Goal: Task Accomplishment & Management: Complete application form

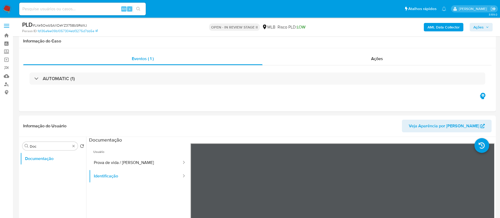
select select "10"
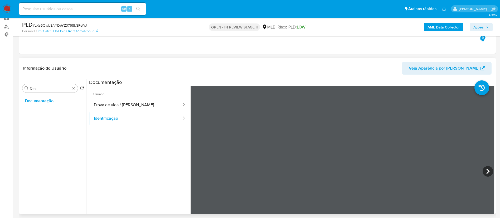
scroll to position [40, 0]
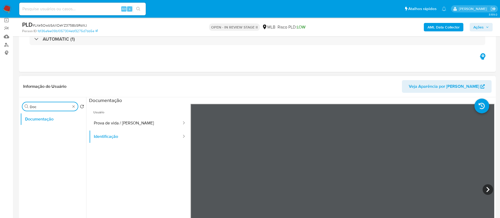
click at [70, 105] on input "Doc" at bounding box center [50, 106] width 41 height 5
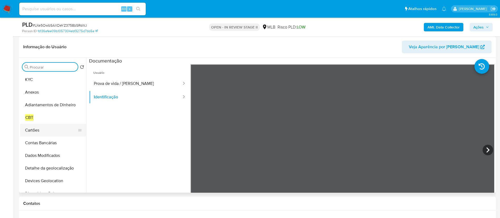
scroll to position [0, 0]
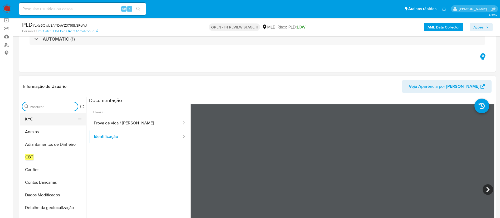
click at [47, 121] on button "KYC" at bounding box center [51, 119] width 62 height 13
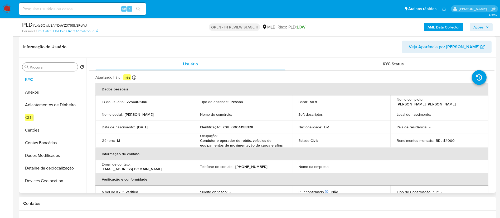
scroll to position [40, 0]
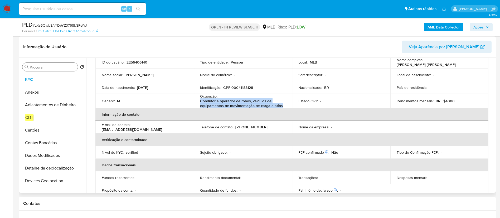
drag, startPoint x: 200, startPoint y: 102, endPoint x: 281, endPoint y: 105, distance: 81.1
click at [281, 105] on p "Condutor e operador de robôs, veículos de equipamentos de movimentação de carga…" at bounding box center [242, 103] width 84 height 9
copy p "Condutor e operador de robôs, veículos de equipamentos de movimentação de carga…"
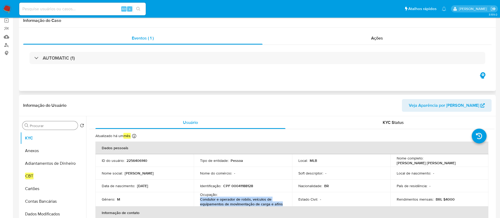
scroll to position [0, 0]
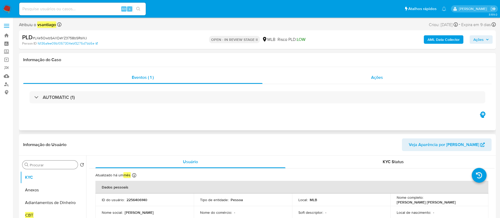
click at [373, 76] on span "Ações" at bounding box center [377, 77] width 12 height 6
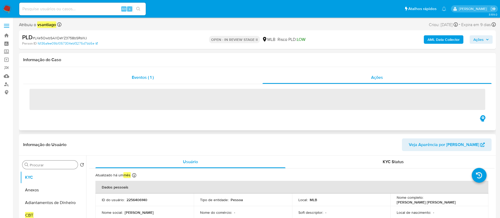
click at [171, 74] on div "Eventos ( 1 )" at bounding box center [142, 77] width 239 height 13
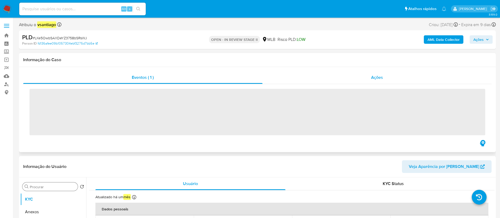
click at [354, 73] on div "Ações" at bounding box center [377, 77] width 229 height 13
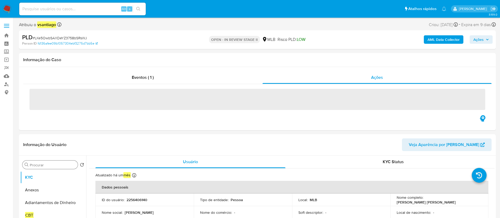
click at [484, 42] on span "Ações" at bounding box center [482, 39] width 16 height 7
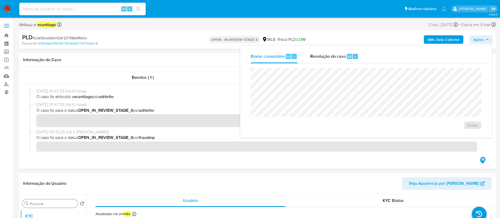
click at [484, 40] on span "Ações" at bounding box center [482, 39] width 16 height 7
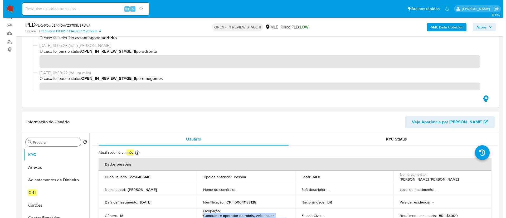
scroll to position [119, 0]
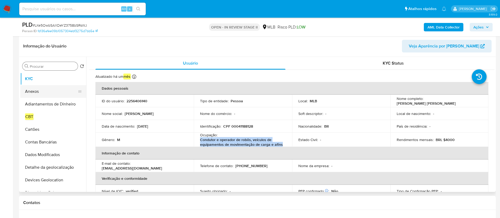
click at [45, 90] on button "Anexos" at bounding box center [51, 91] width 62 height 13
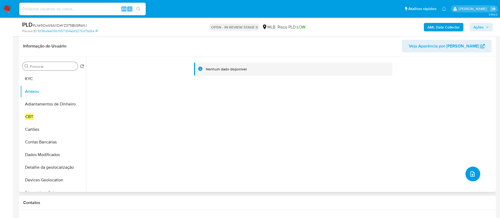
click at [472, 175] on icon "upload-file" at bounding box center [473, 173] width 4 height 5
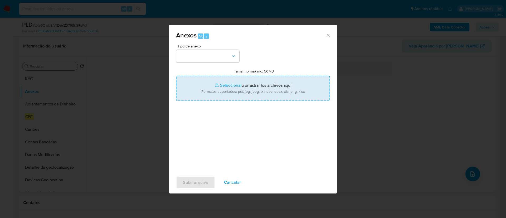
click at [229, 85] on input "Tamanho máximo: 50MB Seleccionar archivos" at bounding box center [253, 88] width 154 height 25
type input "C:\fakepath\SAR - XXX - CPF 00041188128 - EZEQUIEL MICHAEL PINHO FONSECA.pdf"
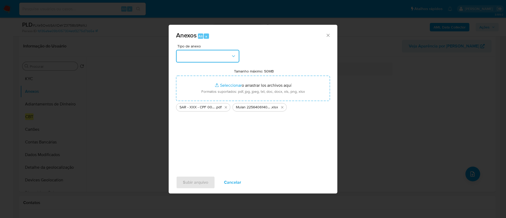
click at [217, 56] on button "button" at bounding box center [207, 56] width 63 height 13
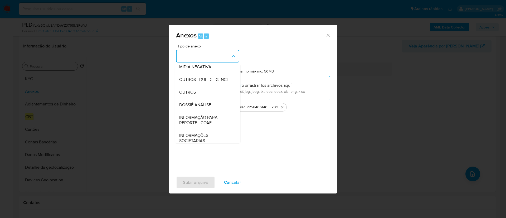
scroll to position [79, 0]
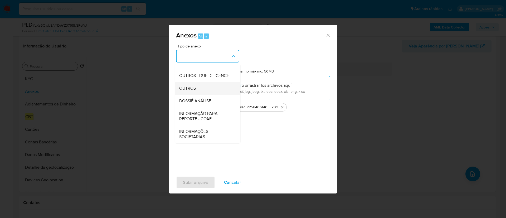
click at [209, 90] on div "OUTROS" at bounding box center [206, 88] width 54 height 13
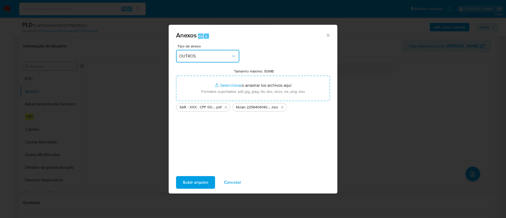
click at [209, 54] on span "OUTROS" at bounding box center [205, 56] width 52 height 5
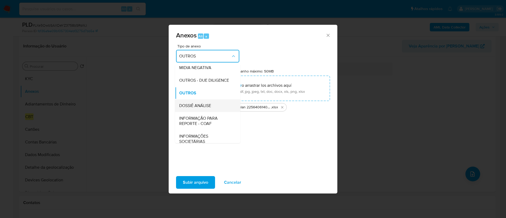
scroll to position [81, 0]
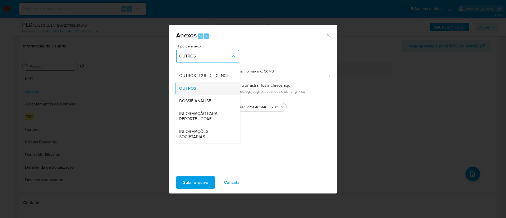
click at [200, 88] on div "OUTROS" at bounding box center [206, 88] width 54 height 13
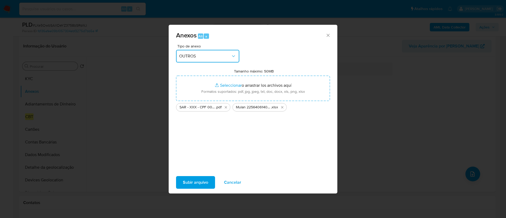
click at [222, 51] on button "OUTROS" at bounding box center [207, 56] width 63 height 13
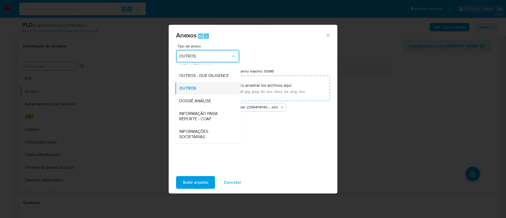
click at [203, 92] on div "OUTROS" at bounding box center [206, 88] width 54 height 13
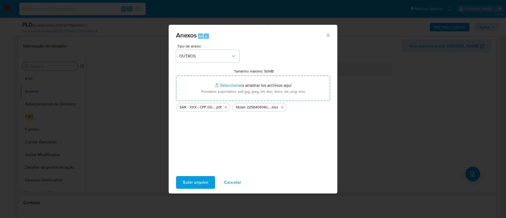
click at [198, 182] on span "Subir arquivo" at bounding box center [195, 183] width 25 height 12
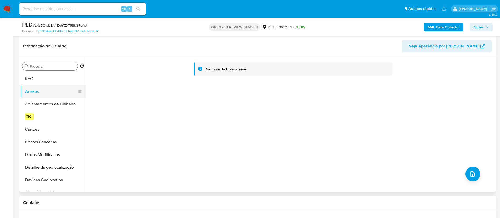
click at [41, 89] on button "Anexos" at bounding box center [51, 91] width 62 height 13
click at [37, 80] on button "KYC" at bounding box center [51, 79] width 62 height 13
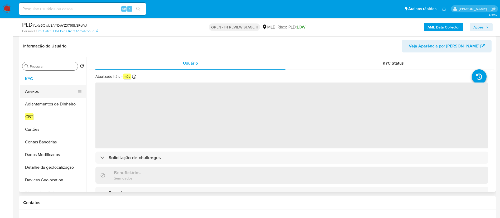
click at [38, 94] on button "Anexos" at bounding box center [51, 91] width 62 height 13
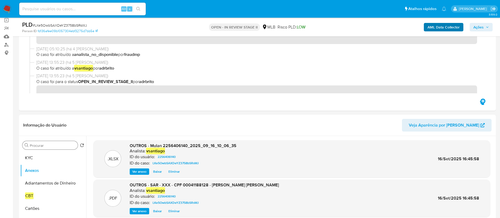
scroll to position [40, 0]
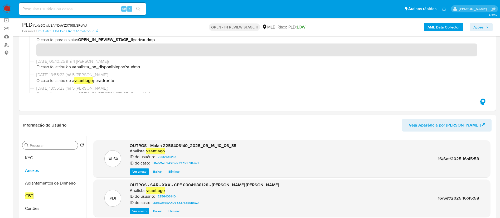
click at [444, 26] on b "AML Data Collector" at bounding box center [444, 27] width 32 height 8
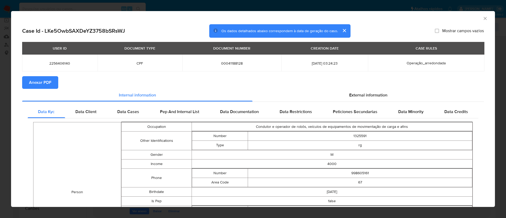
click at [51, 84] on span "Anexar PDF" at bounding box center [40, 83] width 22 height 12
click at [483, 18] on icon "Fechar a janela" at bounding box center [485, 18] width 5 height 5
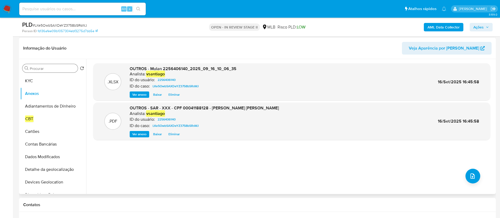
scroll to position [119, 0]
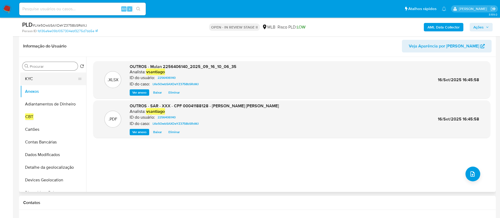
click at [39, 79] on button "KYC" at bounding box center [51, 79] width 62 height 13
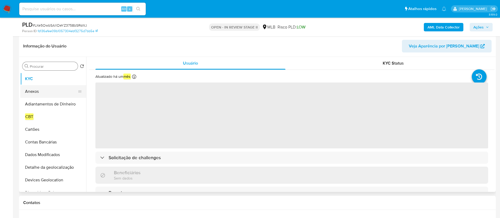
click at [38, 91] on button "Anexos" at bounding box center [51, 91] width 62 height 13
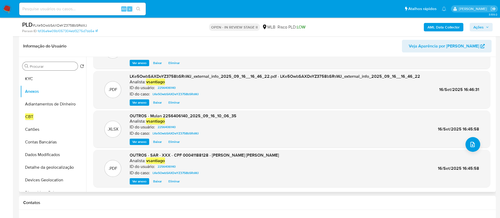
scroll to position [0, 0]
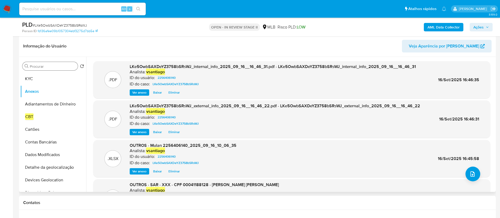
click at [472, 122] on span "16/Set/2025 16:46:31" at bounding box center [459, 119] width 40 height 6
click at [466, 117] on span "16/Set/2025 16:46:31" at bounding box center [459, 119] width 40 height 6
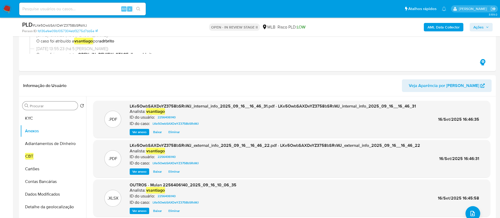
click at [475, 28] on span "Ações" at bounding box center [479, 27] width 10 height 8
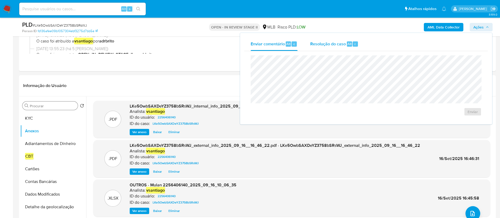
click at [321, 44] on span "Resolução do caso" at bounding box center [328, 44] width 36 height 6
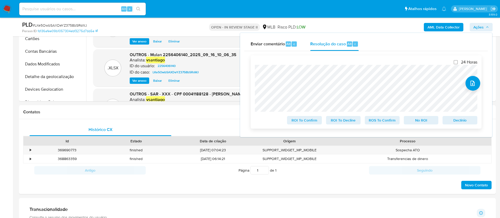
scroll to position [198, 0]
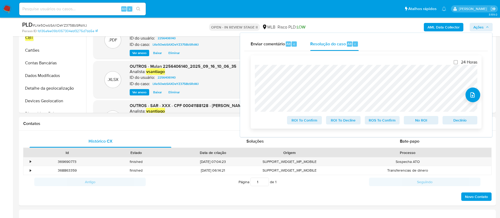
click at [384, 120] on span "ROS To Confirm" at bounding box center [382, 120] width 27 height 7
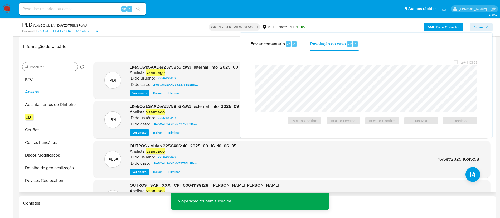
scroll to position [79, 0]
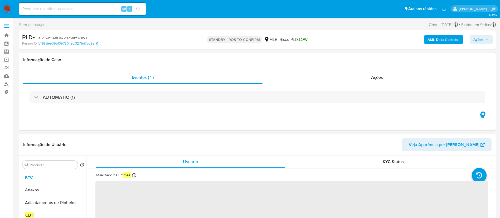
select select "10"
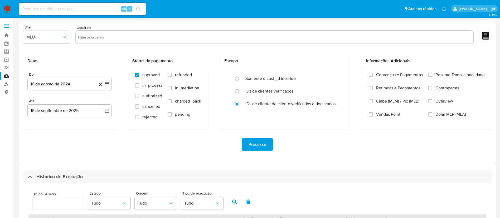
select select "10"
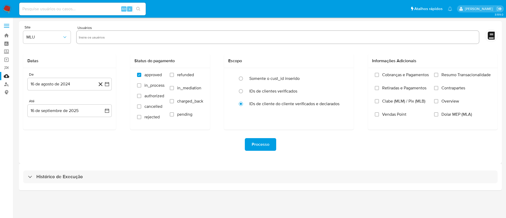
click at [8, 13] on nav "Pausado Ver notificaciones Alt s Atalhos rápidos Presiona las siguientes teclas…" at bounding box center [253, 9] width 506 height 18
click at [5, 9] on img at bounding box center [7, 8] width 9 height 9
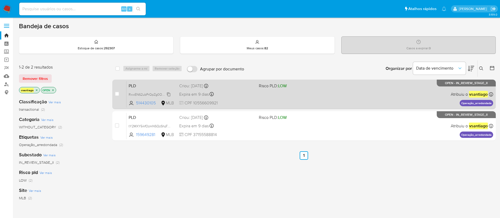
click at [162, 94] on span "RxwEN62ubPrQpZg0OMCP5q6A" at bounding box center [153, 94] width 48 height 6
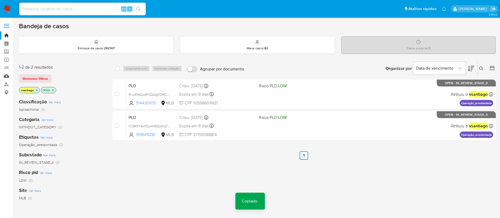
click at [7, 75] on link "Mulan" at bounding box center [31, 76] width 63 height 8
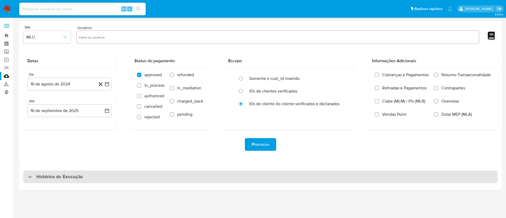
click at [103, 173] on div "Histórico de Execução" at bounding box center [260, 177] width 475 height 13
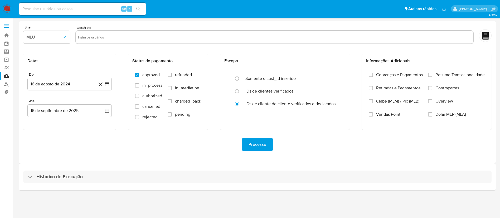
select select "10"
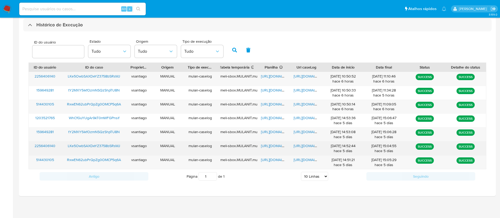
scroll to position [152, 0]
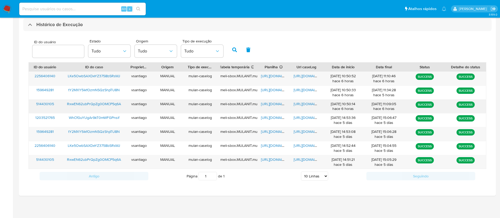
click at [110, 104] on span "RxwEN62ubPrQpZg0OMCP5q6A" at bounding box center [94, 103] width 54 height 5
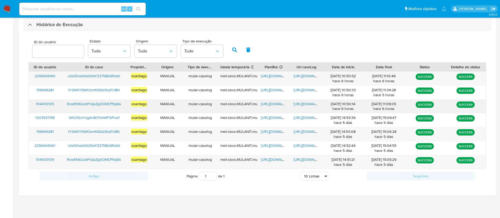
click at [274, 105] on span "https://docs.google.com/spreadsheets/d/1foUXmU4a-NdVhkFv_4uyDpT03r938-NldpIdS5t…" at bounding box center [279, 103] width 36 height 5
click at [311, 105] on span "https://docs.google.com/document/d/1-zP_ZnCKjhNIYldom4lt8Qm0TrdotObG9B-0RTjl1IQ…" at bounding box center [312, 103] width 36 height 5
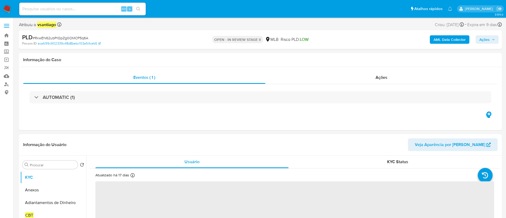
select select "10"
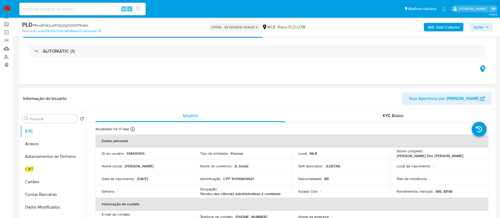
scroll to position [40, 0]
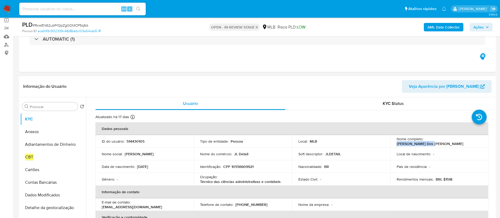
drag, startPoint x: 425, startPoint y: 141, endPoint x: 460, endPoint y: 142, distance: 35.1
click at [460, 142] on div "Nome completo : [PERSON_NAME] Dos [PERSON_NAME]" at bounding box center [440, 141] width 86 height 9
click at [241, 165] on p "CPF 10556609921" at bounding box center [238, 166] width 30 height 5
drag, startPoint x: 240, startPoint y: 165, endPoint x: 237, endPoint y: 154, distance: 11.7
click at [241, 165] on p "CPF 10556609921" at bounding box center [238, 166] width 30 height 5
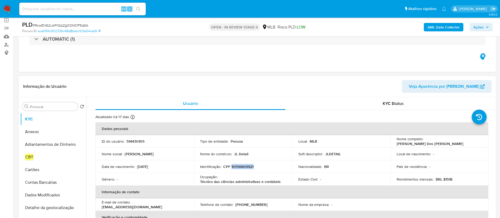
copy p "10556609921"
copy p "[DATE]"
drag, startPoint x: 84, startPoint y: 120, endPoint x: 103, endPoint y: 121, distance: 19.3
click at [103, 121] on p "Atualizado: [DATE] 13:22:59" at bounding box center [96, 120] width 44 height 5
click at [43, 108] on input "Procurar" at bounding box center [53, 106] width 46 height 5
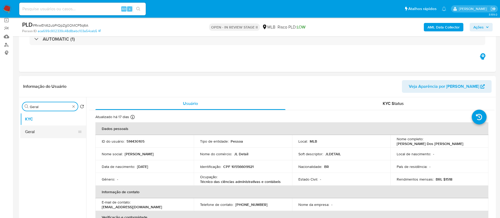
type input "Geral"
click at [40, 133] on button "Geral" at bounding box center [51, 132] width 62 height 13
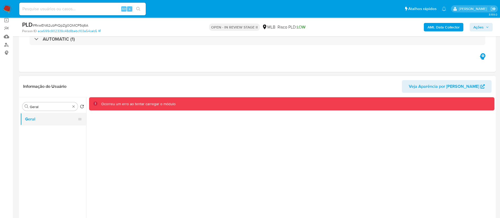
click at [41, 118] on button "Geral" at bounding box center [51, 119] width 62 height 13
drag, startPoint x: 156, startPoint y: 121, endPoint x: 164, endPoint y: 98, distance: 24.3
click at [156, 122] on div "Ocorreu um erro ao tentar carregar o módulo" at bounding box center [290, 164] width 408 height 135
drag, startPoint x: 165, startPoint y: 95, endPoint x: 164, endPoint y: 104, distance: 9.6
click at [166, 95] on div "Informação do Usuário Veja Aparência por [PERSON_NAME]" at bounding box center [257, 86] width 477 height 21
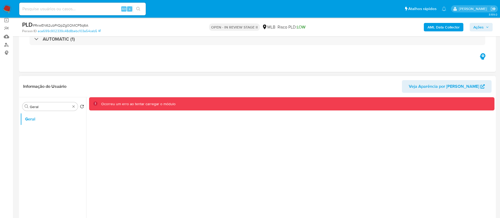
click at [162, 125] on div "Ocorreu um erro ao tentar carregar o módulo" at bounding box center [290, 164] width 408 height 135
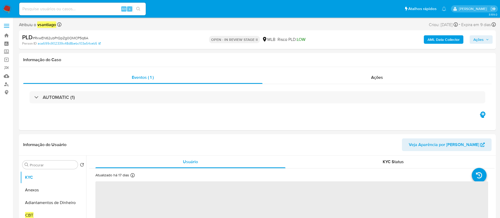
select select "10"
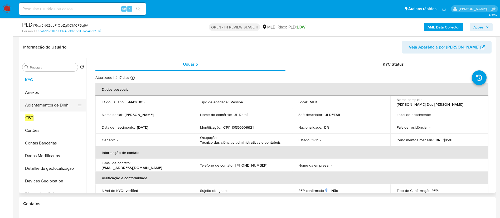
scroll to position [79, 0]
click at [52, 66] on input "Procurar" at bounding box center [53, 67] width 46 height 5
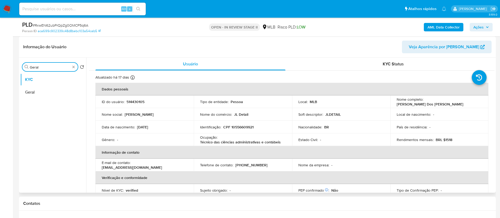
type input "Geral"
click at [44, 92] on button "Geral" at bounding box center [51, 92] width 62 height 13
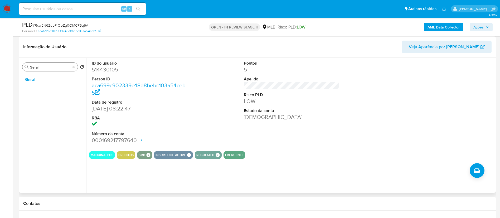
click at [50, 67] on input "Geral" at bounding box center [50, 67] width 41 height 5
type input "KYC"
click at [43, 82] on button "KYC" at bounding box center [51, 79] width 62 height 13
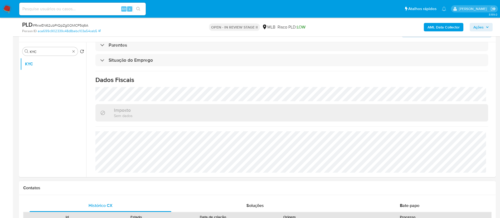
scroll to position [84, 0]
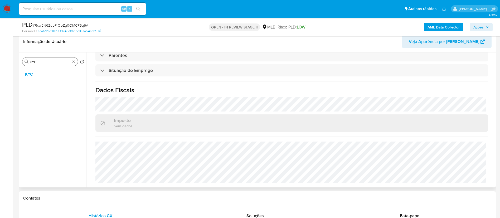
click at [46, 57] on div "Procurar KYC" at bounding box center [49, 61] width 55 height 8
click at [46, 62] on input "KYC" at bounding box center [50, 62] width 41 height 5
type input "ende"
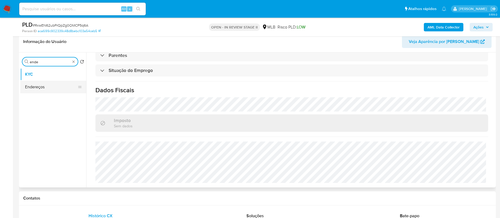
click at [42, 87] on button "Endereços" at bounding box center [51, 87] width 62 height 13
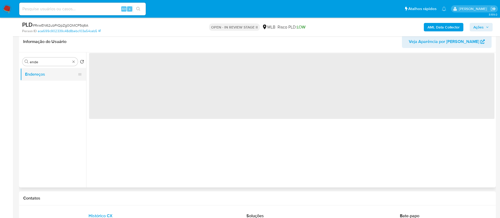
scroll to position [0, 0]
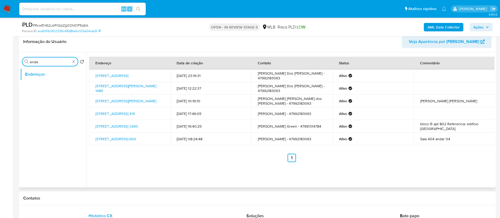
click at [49, 63] on input "ende" at bounding box center [50, 62] width 41 height 5
type input "geo"
click at [51, 76] on button "Detalhe da geolocalização" at bounding box center [51, 74] width 62 height 13
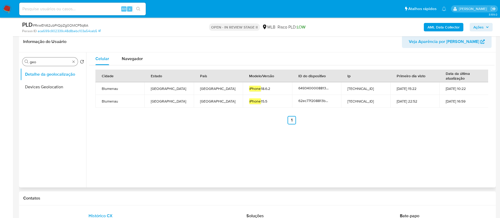
click at [39, 64] on input "geo" at bounding box center [50, 62] width 41 height 5
type input "res"
click at [46, 100] on button "Restrições Novo Mundo" at bounding box center [53, 99] width 66 height 13
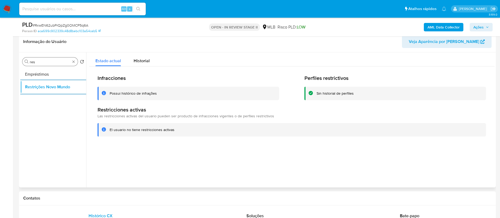
click at [45, 61] on input "res" at bounding box center [50, 62] width 41 height 5
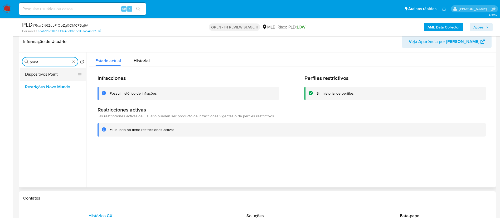
type input "point"
click at [51, 77] on button "Dispositivos Point" at bounding box center [51, 74] width 62 height 13
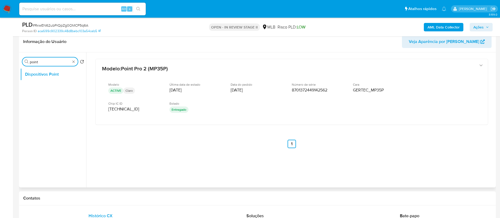
click at [46, 60] on input "point" at bounding box center [50, 62] width 41 height 5
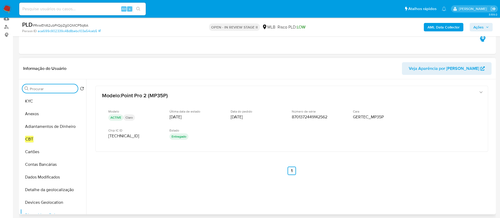
scroll to position [45, 0]
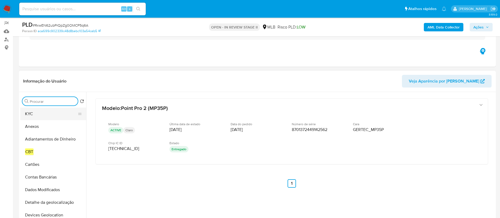
click at [41, 112] on button "KYC" at bounding box center [51, 114] width 62 height 13
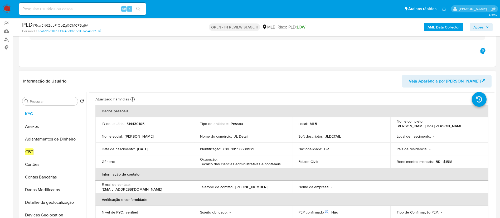
scroll to position [0, 0]
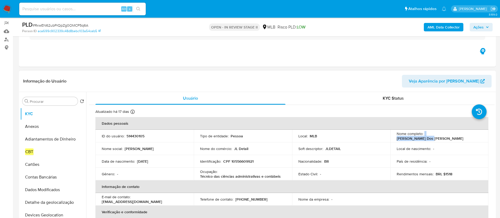
drag, startPoint x: 459, startPoint y: 136, endPoint x: 425, endPoint y: 139, distance: 34.1
click at [424, 139] on td "Nome completo : Jessica Dos Santos" at bounding box center [440, 136] width 98 height 13
click at [429, 139] on td "Nome completo : Jessica Dos Santos" at bounding box center [440, 136] width 98 height 13
drag, startPoint x: 424, startPoint y: 136, endPoint x: 456, endPoint y: 136, distance: 31.9
click at [456, 136] on div "Nome completo : Jessica Dos Santos" at bounding box center [440, 135] width 86 height 9
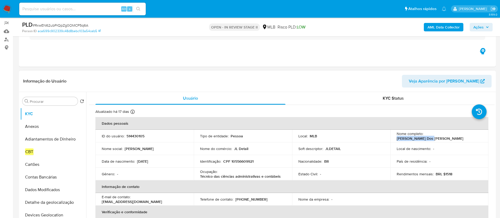
copy p "Jessica Dos Santos"
click at [242, 161] on p "CPF 10556609921" at bounding box center [238, 161] width 30 height 5
copy p "10556609921"
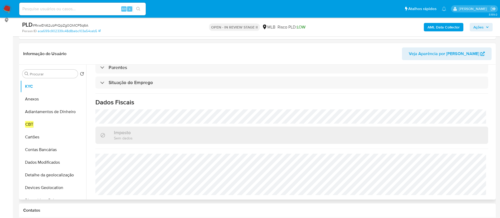
scroll to position [84, 0]
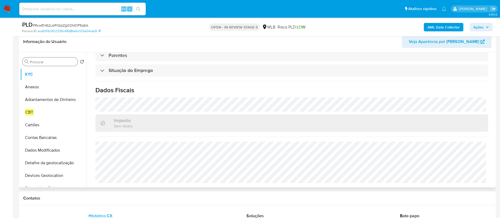
click at [49, 59] on div "Procurar" at bounding box center [49, 61] width 55 height 8
click at [52, 65] on div "Procurar" at bounding box center [49, 61] width 55 height 8
click at [54, 64] on input "Procurar" at bounding box center [53, 62] width 46 height 5
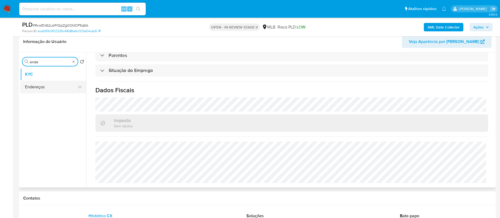
type input "ende"
click at [41, 90] on button "Endereços" at bounding box center [51, 87] width 62 height 13
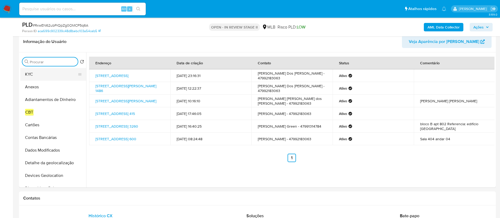
click at [39, 75] on button "KYC" at bounding box center [51, 74] width 62 height 13
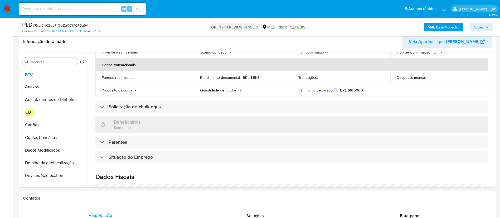
scroll to position [220, 0]
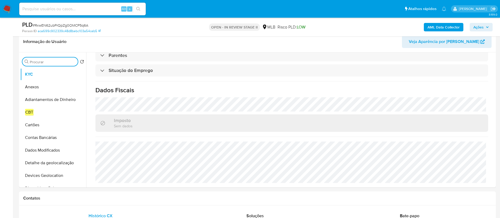
click at [49, 62] on input "Procurar" at bounding box center [53, 62] width 46 height 5
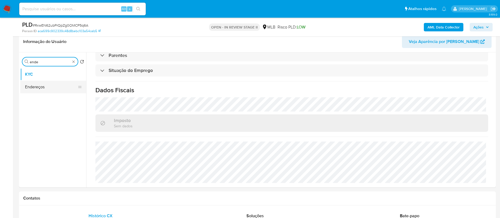
type input "ende"
drag, startPoint x: 48, startPoint y: 91, endPoint x: 45, endPoint y: 89, distance: 4.3
click at [48, 91] on button "Endereços" at bounding box center [53, 87] width 66 height 13
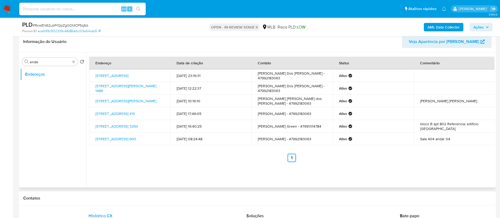
click at [254, 150] on div "Endereço Data de criação Contato Status Comentário Rua Tocantins 80, Blumenau, …" at bounding box center [292, 109] width 406 height 105
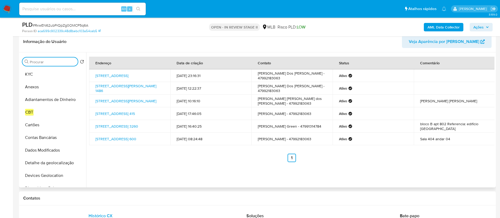
click at [42, 62] on input "Procurar" at bounding box center [53, 62] width 46 height 5
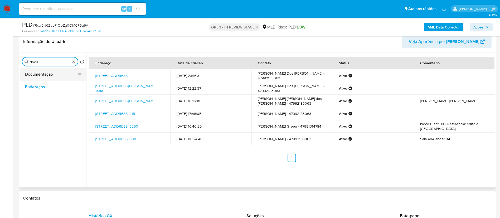
type input "docu"
click at [39, 69] on button "Documentação" at bounding box center [51, 74] width 62 height 13
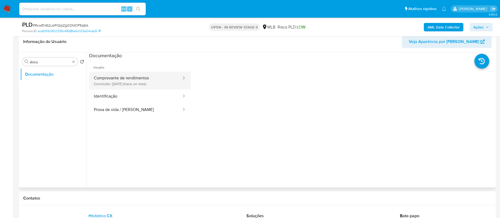
click at [134, 82] on button "Comprovante de rendimentos Concluído: 20/08/2025 (hace un mes)" at bounding box center [135, 81] width 93 height 18
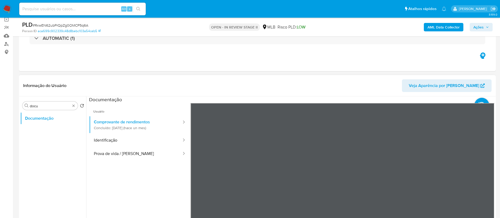
scroll to position [79, 0]
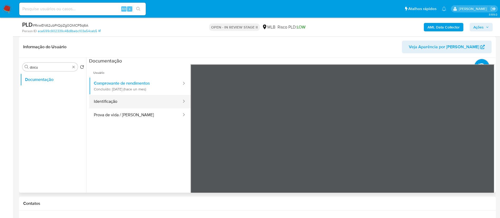
click at [103, 98] on button "Identificação" at bounding box center [135, 101] width 93 height 13
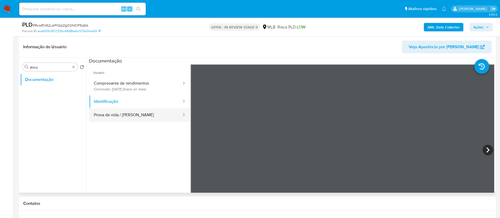
click at [141, 117] on button "Prova de vida / Selfie" at bounding box center [135, 114] width 93 height 13
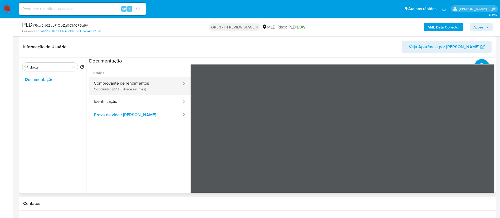
click at [123, 90] on button "Comprovante de rendimentos Concluído: 20/08/2025 (hace un mes)" at bounding box center [135, 86] width 93 height 18
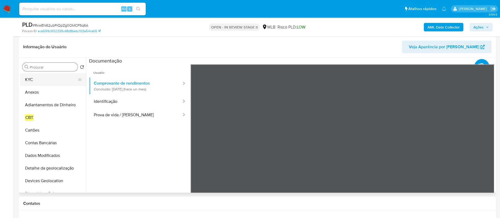
click at [38, 83] on button "KYC" at bounding box center [51, 79] width 62 height 13
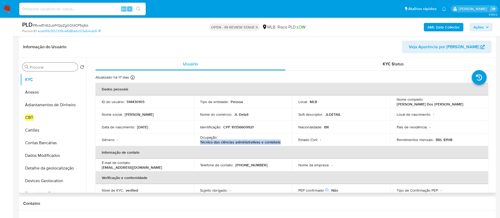
drag, startPoint x: 280, startPoint y: 142, endPoint x: 200, endPoint y: 142, distance: 80.2
click at [200, 142] on div "Ocupação : Técnico das ciências administrativas e contábeis" at bounding box center [243, 139] width 86 height 9
copy p "Técnico das ciências administrativas e contábeis"
click at [245, 125] on p "CPF 10556609921" at bounding box center [238, 127] width 30 height 5
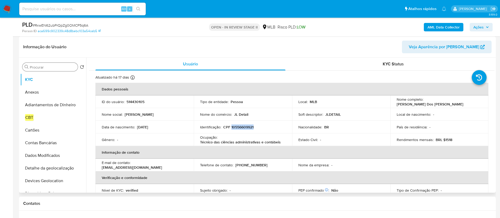
copy p "10556609921"
click at [239, 124] on td "Identificação : CPF 10556609921" at bounding box center [243, 127] width 98 height 13
drag, startPoint x: 239, startPoint y: 124, endPoint x: 239, endPoint y: 128, distance: 4.5
click at [239, 123] on td "Identificação : CPF 10556609921" at bounding box center [243, 127] width 98 height 13
click at [241, 127] on p "CPF 10556609921" at bounding box center [238, 127] width 30 height 5
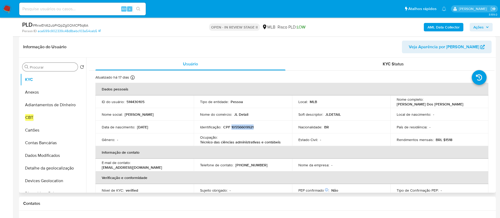
click at [241, 127] on p "CPF 10556609921" at bounding box center [238, 127] width 30 height 5
copy p "10556609921"
click at [48, 66] on input "Procurar" at bounding box center [53, 67] width 46 height 5
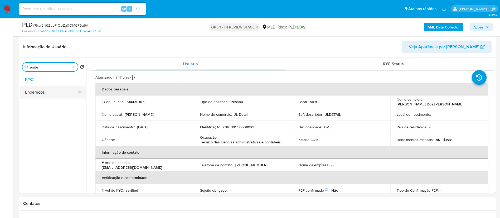
click at [40, 92] on button "Endereços" at bounding box center [51, 92] width 62 height 13
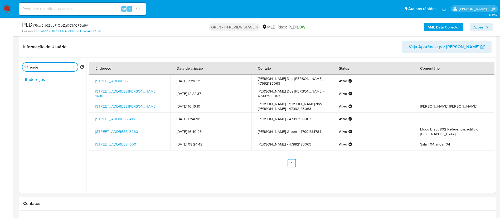
click at [52, 68] on input "ende" at bounding box center [50, 67] width 41 height 5
type input "kyc"
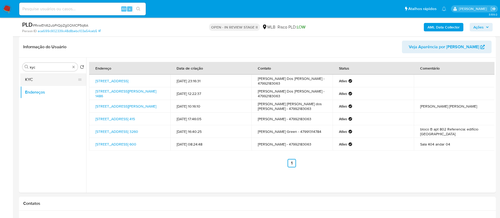
click at [36, 80] on button "KYC" at bounding box center [51, 79] width 62 height 13
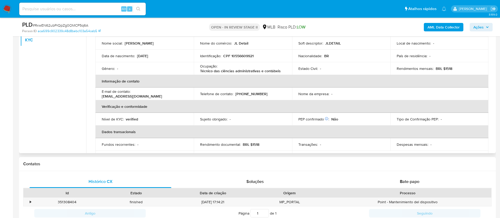
scroll to position [22, 0]
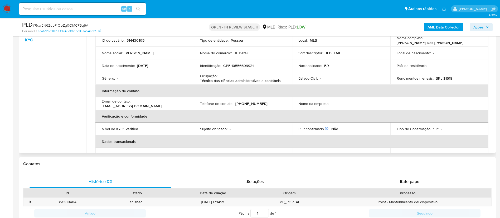
click at [246, 62] on td "Identificação : CPF 10556609921" at bounding box center [243, 65] width 98 height 13
click at [244, 65] on p "CPF 10556609921" at bounding box center [238, 65] width 30 height 5
drag, startPoint x: 244, startPoint y: 65, endPoint x: 243, endPoint y: 4, distance: 60.9
click at [244, 63] on p "CPF 10556609921" at bounding box center [238, 65] width 30 height 5
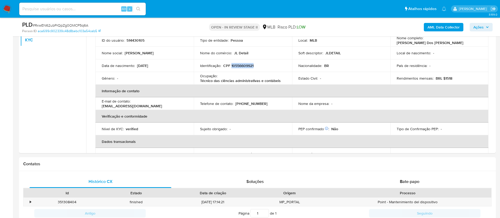
copy p "10556609921"
click at [237, 63] on p "CPF 10556609921" at bounding box center [238, 65] width 30 height 5
click at [238, 63] on p "CPF 10556609921" at bounding box center [238, 65] width 30 height 5
copy p "CPF 10556609921"
click at [242, 64] on p "CPF 10556609921" at bounding box center [238, 65] width 30 height 5
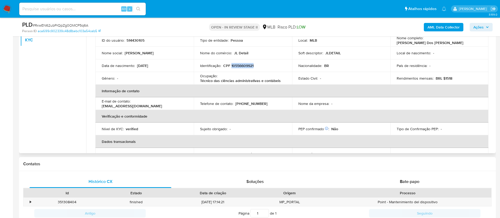
click at [242, 64] on p "CPF 10556609921" at bounding box center [238, 65] width 30 height 5
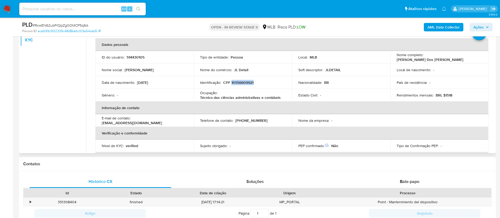
scroll to position [0, 0]
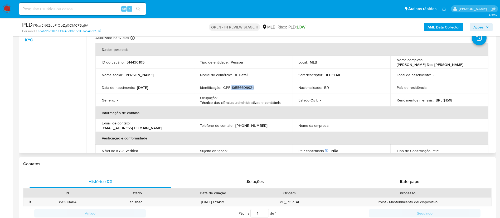
click at [242, 87] on p "CPF 10556609921" at bounding box center [238, 87] width 30 height 5
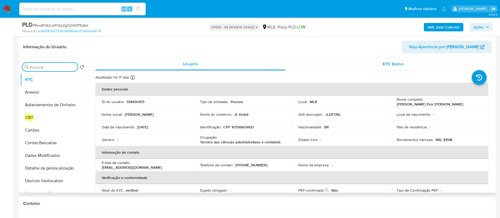
scroll to position [40, 0]
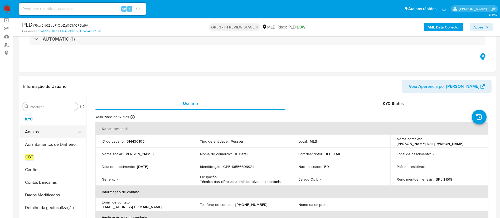
click at [33, 131] on button "Anexos" at bounding box center [51, 132] width 62 height 13
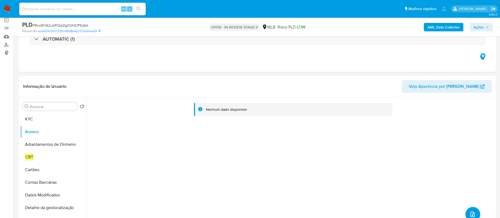
click at [451, 26] on b "AML Data Collector" at bounding box center [444, 27] width 32 height 8
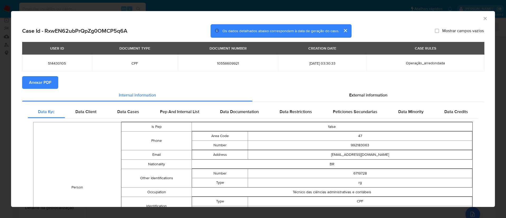
click at [41, 79] on span "Anexar PDF" at bounding box center [40, 83] width 22 height 12
drag, startPoint x: 479, startPoint y: 20, endPoint x: 465, endPoint y: 26, distance: 15.7
click at [483, 19] on icon "Fechar a janela" at bounding box center [485, 18] width 5 height 5
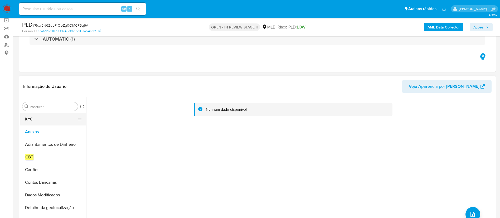
click at [47, 122] on button "KYC" at bounding box center [51, 119] width 62 height 13
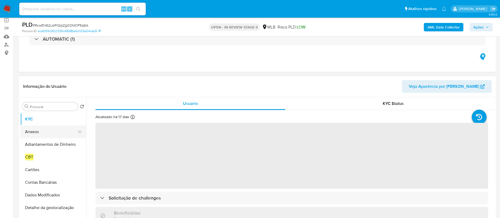
click at [42, 133] on button "Anexos" at bounding box center [51, 132] width 62 height 13
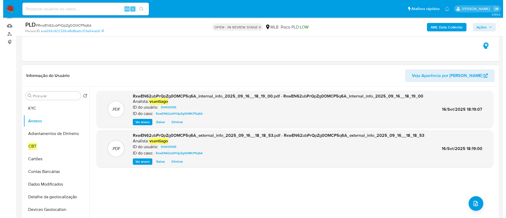
scroll to position [79, 0]
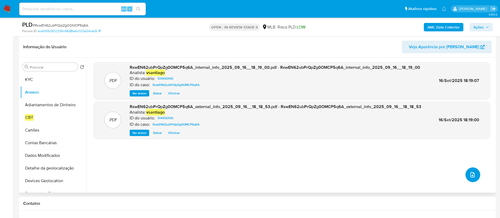
click at [471, 176] on icon "upload-file" at bounding box center [473, 174] width 4 height 5
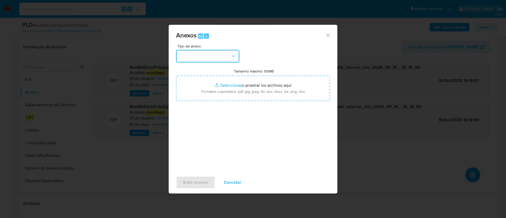
click at [218, 57] on button "button" at bounding box center [207, 56] width 63 height 13
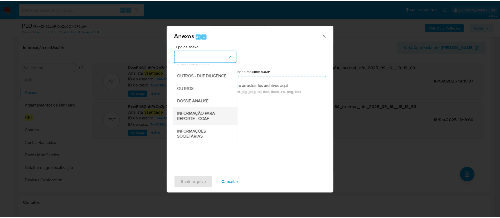
scroll to position [81, 0]
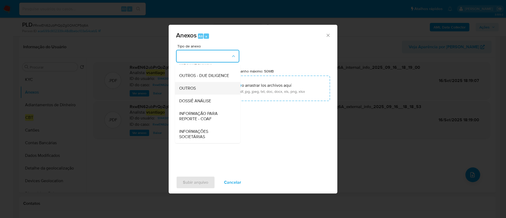
click at [202, 86] on div "OUTROS" at bounding box center [206, 88] width 54 height 13
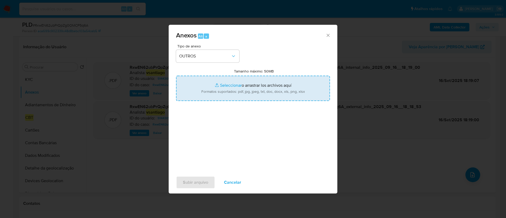
click at [231, 88] on input "Tamanho máximo: 50MB Seleccionar archivos" at bounding box center [253, 88] width 154 height 25
type input "C:\fakepath\Mulan 514430105_2025_09_16_10_04_41.xlsx"
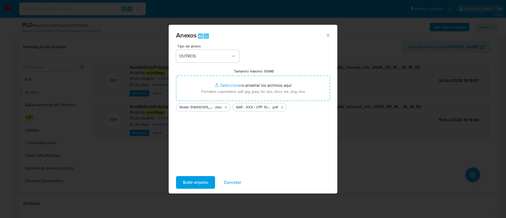
click at [203, 184] on span "Subir arquivo" at bounding box center [195, 183] width 25 height 12
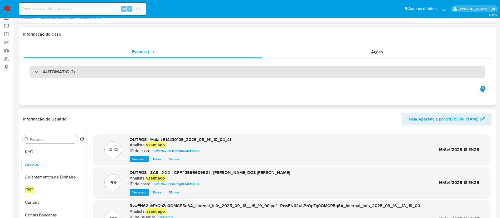
scroll to position [0, 0]
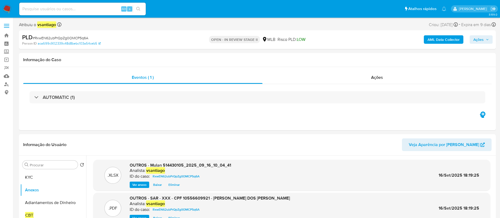
click at [478, 41] on span "Ações" at bounding box center [479, 39] width 10 height 8
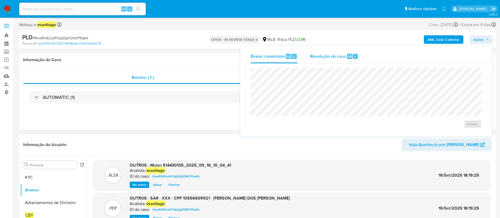
click at [340, 56] on span "Resolução do caso" at bounding box center [328, 56] width 36 height 6
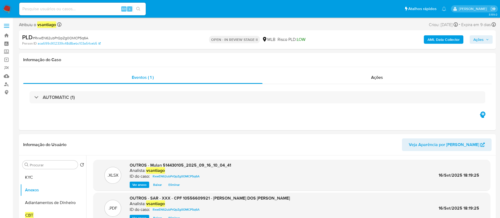
click at [479, 39] on span "Ações" at bounding box center [479, 39] width 10 height 8
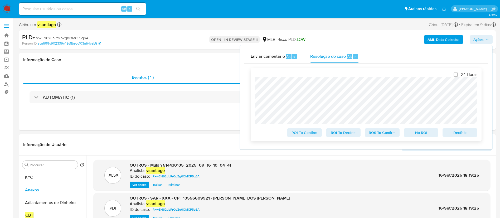
click at [251, 102] on div "24 Horas ROI To Confirm ROI To Decline ROS To Confirm No ROI Declínio" at bounding box center [366, 104] width 231 height 73
click at [384, 133] on span "ROS To Confirm" at bounding box center [382, 132] width 27 height 7
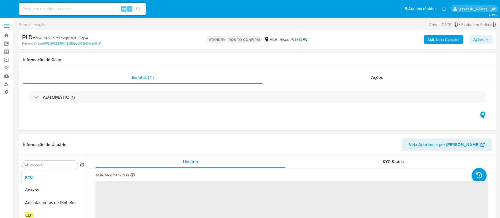
select select "10"
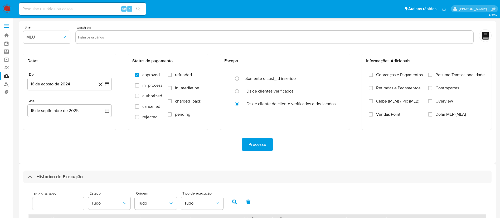
select select "10"
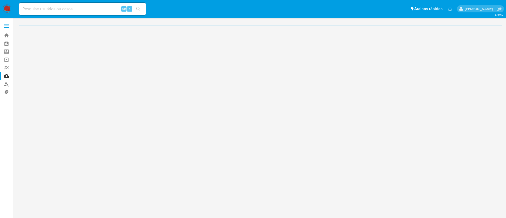
click at [7, 8] on img at bounding box center [7, 8] width 9 height 9
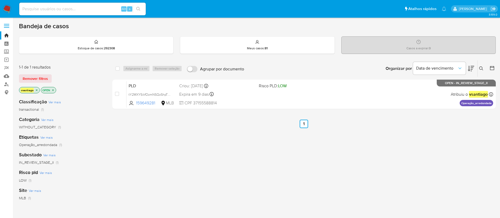
click at [199, 153] on div "select-all-cases-checkbox Asignarme a mí Remover seleção Agrupar por documento …" at bounding box center [304, 179] width 384 height 239
drag, startPoint x: 248, startPoint y: 171, endPoint x: 245, endPoint y: 157, distance: 14.3
click at [248, 167] on div "select-all-cases-checkbox Asignarme a mí Remover seleção Agrupar por documento …" at bounding box center [304, 179] width 384 height 239
drag, startPoint x: 220, startPoint y: 171, endPoint x: 228, endPoint y: 171, distance: 8.2
click at [221, 171] on div "select-all-cases-checkbox Asignarme a mí Remover seleção Agrupar por documento …" at bounding box center [304, 179] width 384 height 239
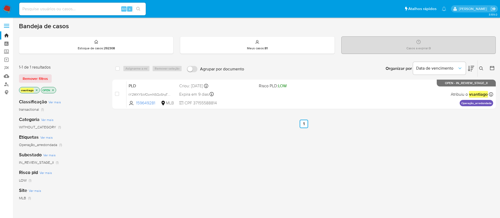
click at [203, 202] on div "select-all-cases-checkbox Asignarme a mí Remover seleção Agrupar por documento …" at bounding box center [304, 179] width 384 height 239
